Goal: Information Seeking & Learning: Learn about a topic

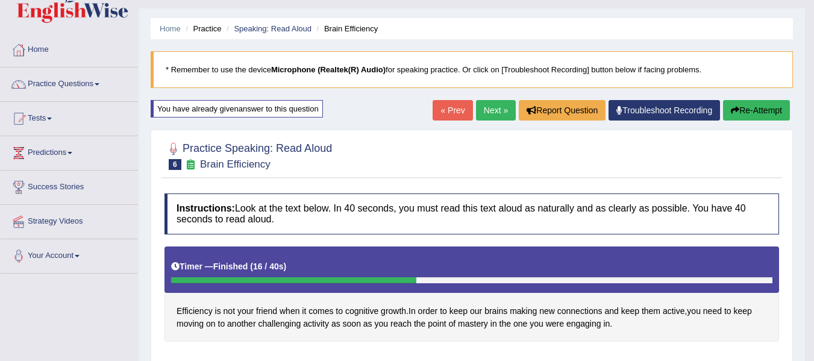
scroll to position [20, 0]
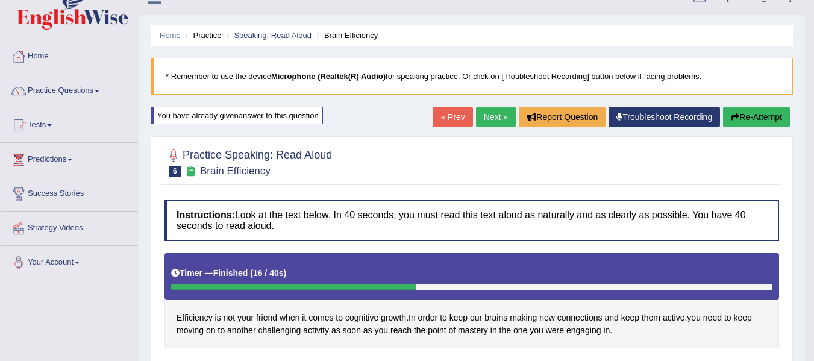
click at [486, 118] on link "Next »" at bounding box center [496, 117] width 40 height 20
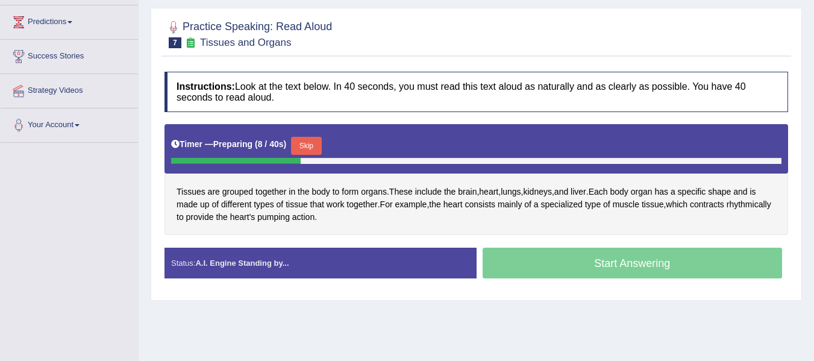
scroll to position [161, 0]
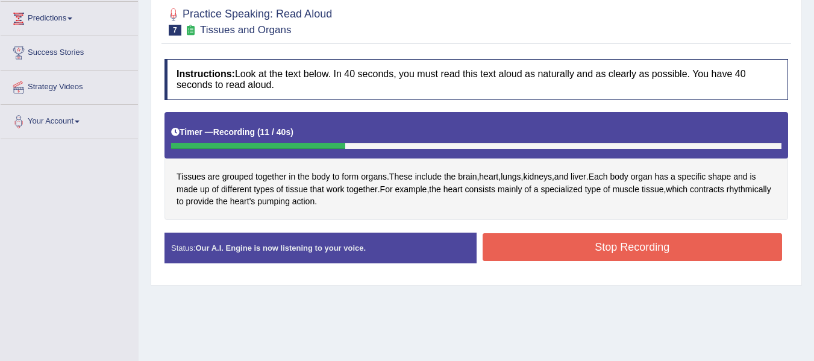
click at [501, 233] on button "Stop Recording" at bounding box center [633, 247] width 300 height 28
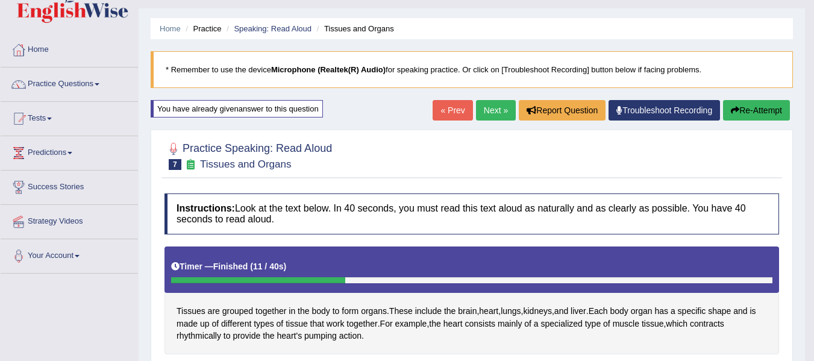
scroll to position [20, 0]
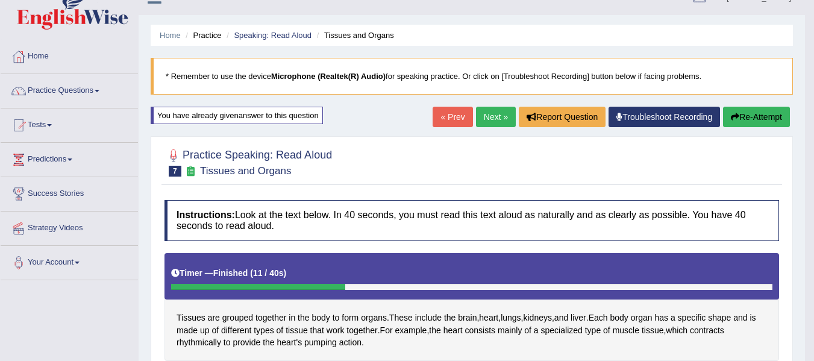
click at [742, 114] on button "Re-Attempt" at bounding box center [756, 117] width 67 height 20
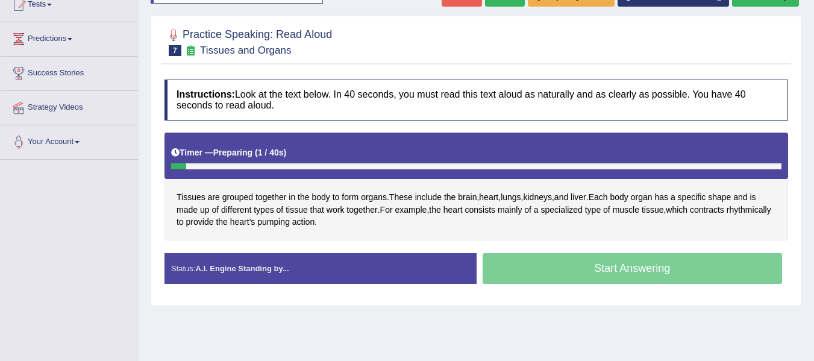
scroll to position [140, 0]
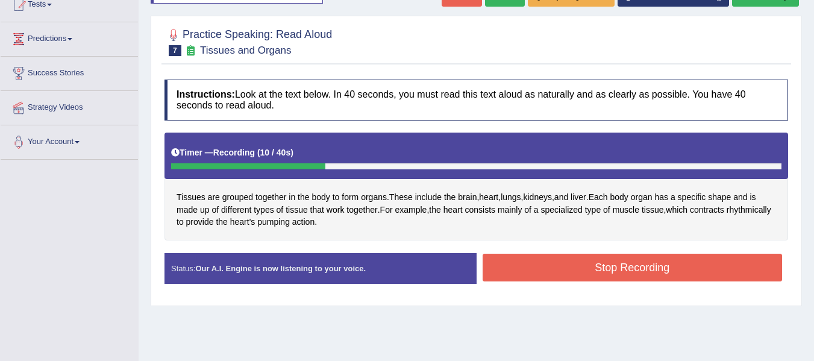
click at [522, 255] on button "Stop Recording" at bounding box center [633, 268] width 300 height 28
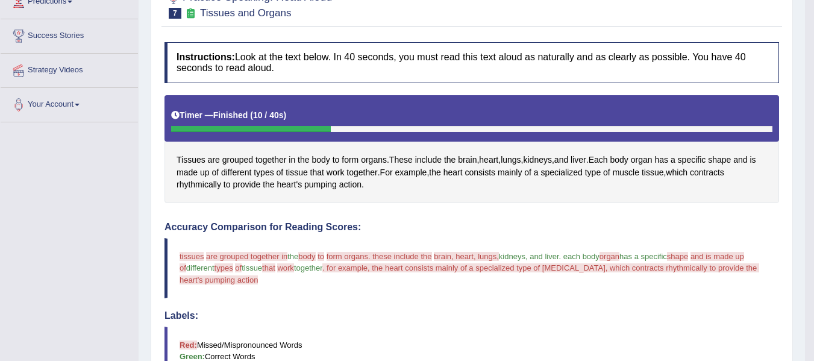
scroll to position [100, 0]
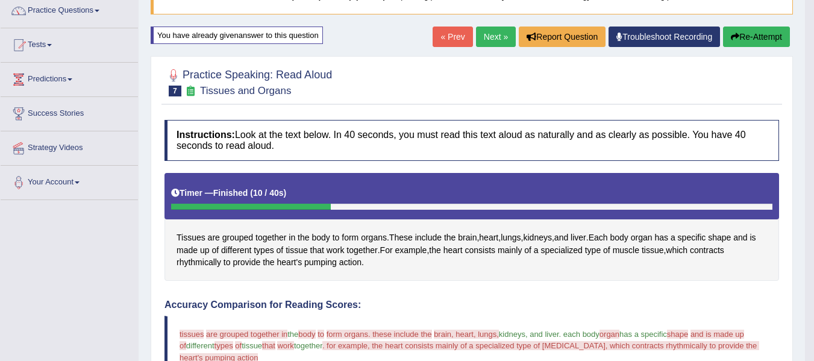
click at [738, 34] on button "Re-Attempt" at bounding box center [756, 37] width 67 height 20
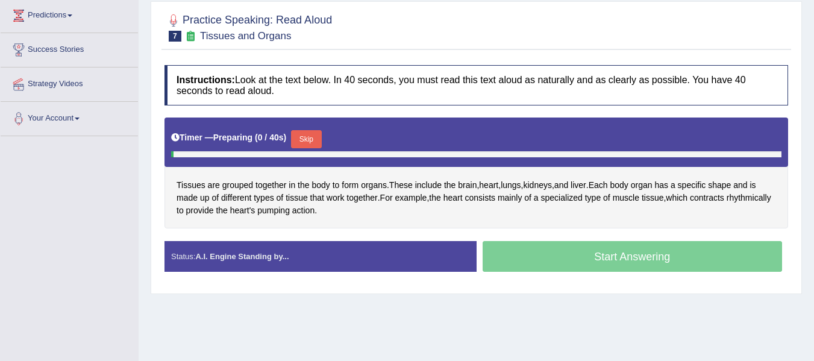
scroll to position [164, 0]
click at [318, 139] on button "Skip" at bounding box center [306, 139] width 30 height 18
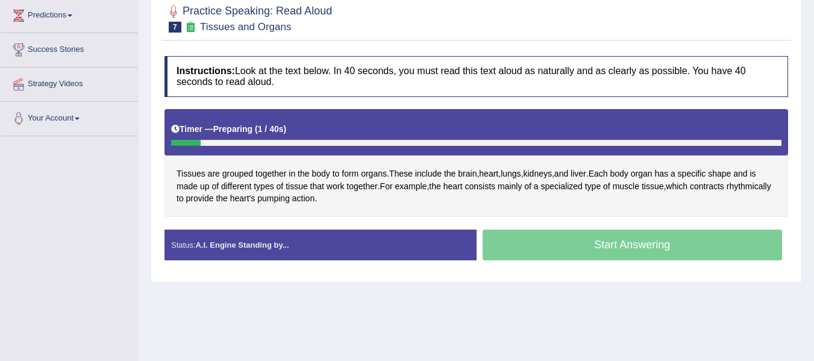
scroll to position [0, 0]
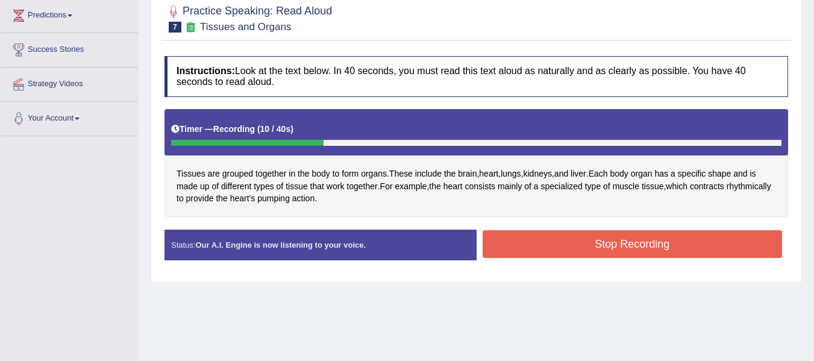
click at [500, 231] on button "Stop Recording" at bounding box center [633, 244] width 300 height 28
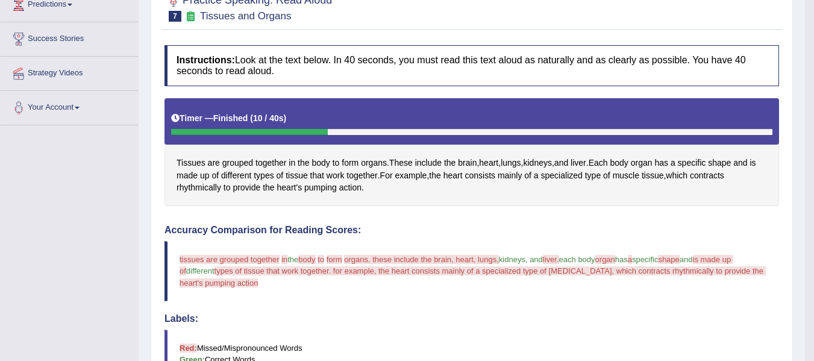
scroll to position [104, 0]
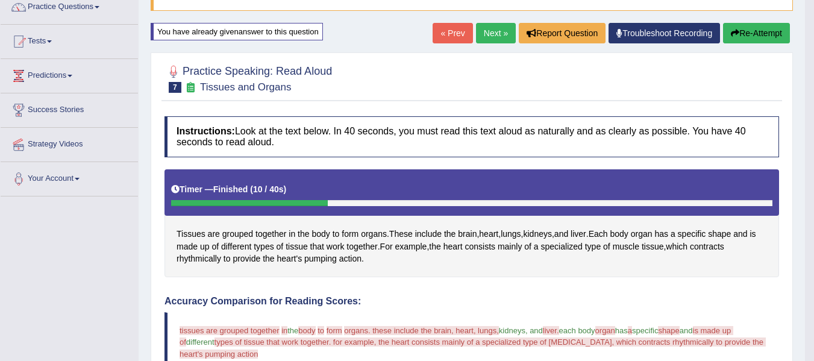
click at [736, 32] on icon "button" at bounding box center [735, 33] width 8 height 8
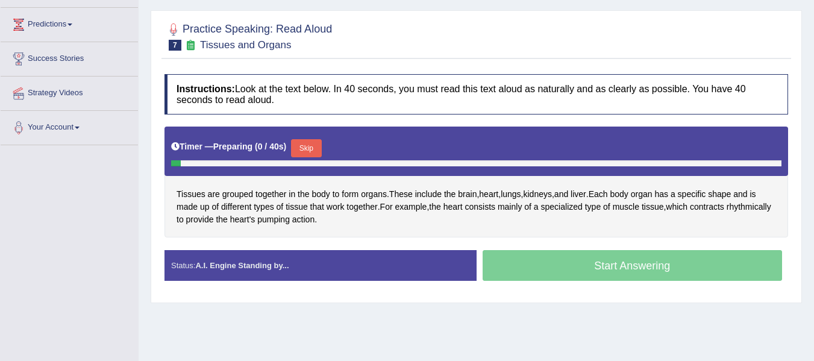
scroll to position [184, 0]
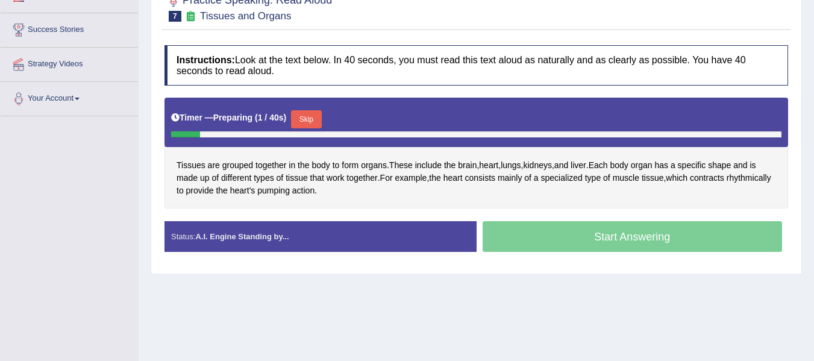
click at [319, 113] on button "Skip" at bounding box center [306, 119] width 30 height 18
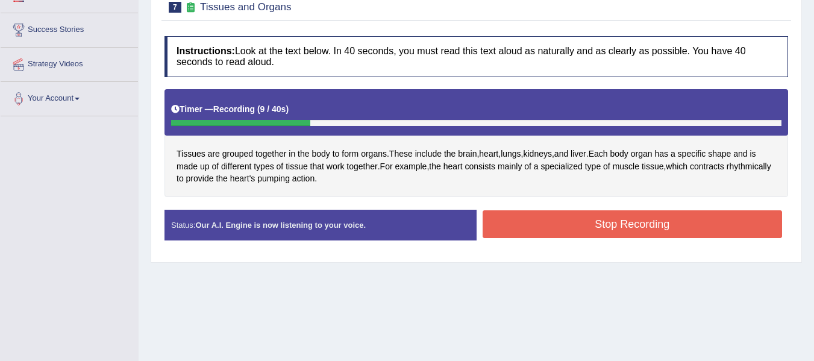
click at [543, 225] on button "Stop Recording" at bounding box center [633, 224] width 300 height 28
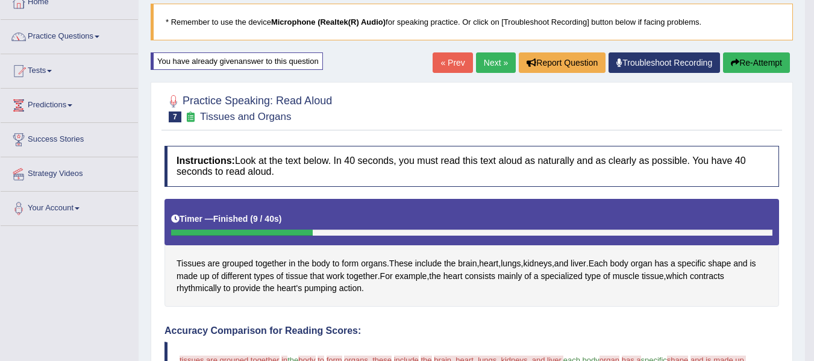
scroll to position [63, 0]
